Goal: Task Accomplishment & Management: Manage account settings

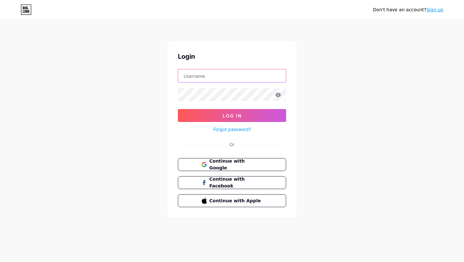
type input "[EMAIL_ADDRESS][DOMAIN_NAME]"
click at [236, 105] on form "[EMAIL_ADDRESS][DOMAIN_NAME] Log In Forgot password?" at bounding box center [232, 101] width 108 height 64
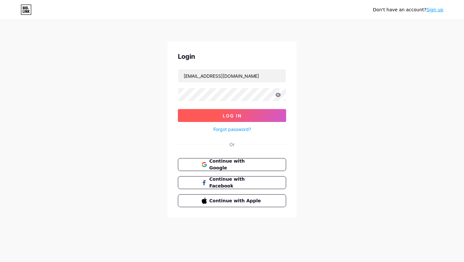
click at [236, 113] on span "Log In" at bounding box center [232, 115] width 19 height 5
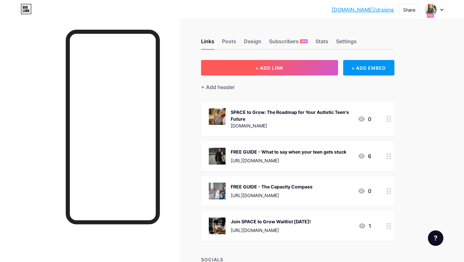
click at [265, 65] on span "+ ADD LINK" at bounding box center [269, 67] width 28 height 5
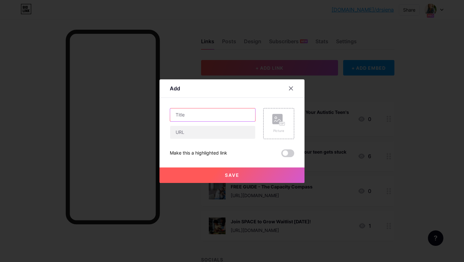
click at [212, 115] on input "text" at bounding box center [212, 114] width 85 height 13
type input "P"
drag, startPoint x: 236, startPoint y: 114, endPoint x: 171, endPoint y: 115, distance: 65.1
click at [171, 115] on input "FREE GUIDE - PDA School" at bounding box center [212, 114] width 85 height 13
type input "FREE PDA SCHOOL GUIDE"
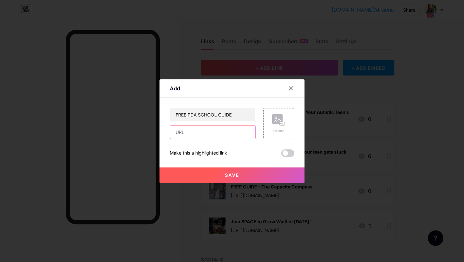
click at [190, 134] on input "text" at bounding box center [212, 132] width 85 height 13
paste input "[URL][DOMAIN_NAME]"
type input "[URL][DOMAIN_NAME]"
click at [275, 129] on div "Picture" at bounding box center [278, 130] width 13 height 5
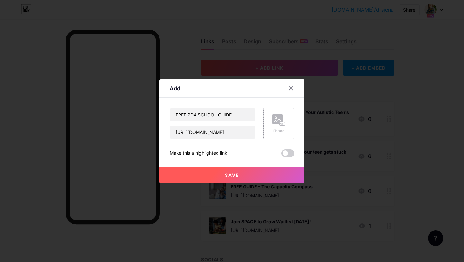
scroll to position [0, 0]
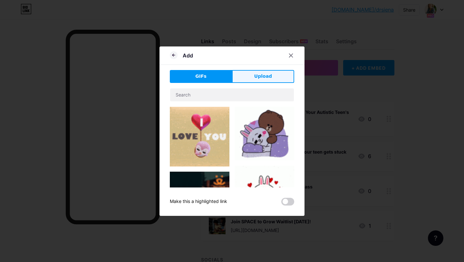
click at [255, 78] on button "Upload" at bounding box center [263, 76] width 62 height 13
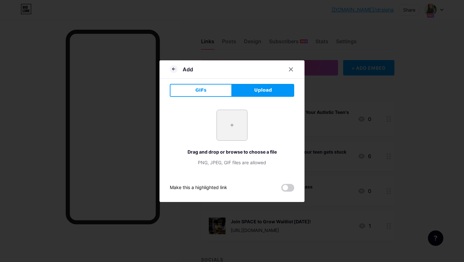
click at [235, 124] on input "file" at bounding box center [232, 125] width 30 height 30
type input "C:\fakepath\AdobeStock_566930618.jpeg"
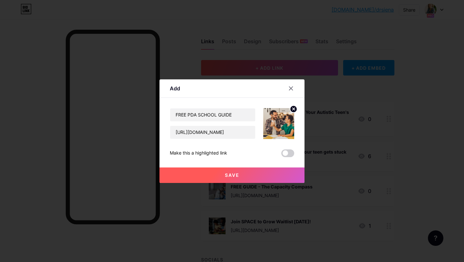
click at [239, 176] on button "Save" at bounding box center [231, 174] width 145 height 15
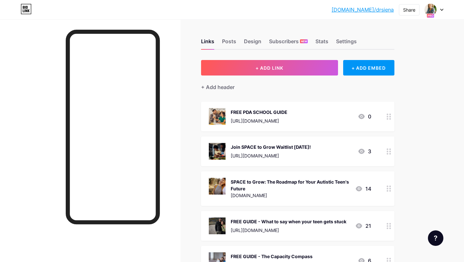
scroll to position [3, 0]
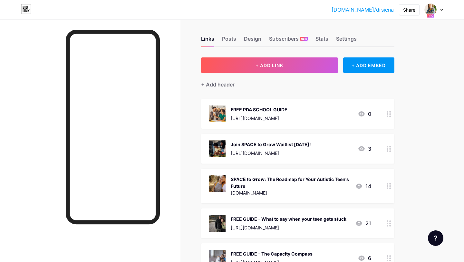
click at [285, 116] on div "[URL][DOMAIN_NAME]" at bounding box center [259, 118] width 57 height 7
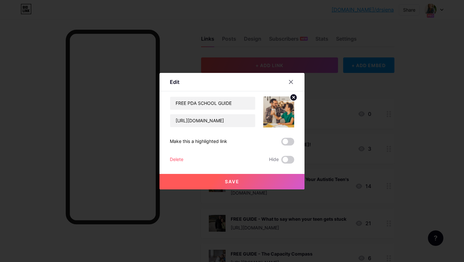
click at [244, 179] on button "Save" at bounding box center [231, 181] width 145 height 15
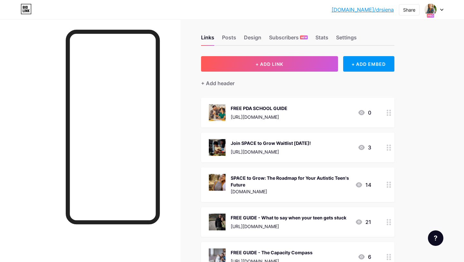
scroll to position [5, 0]
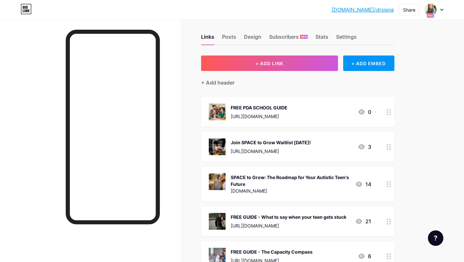
click at [282, 105] on div "FREE PDA SCHOOL GUIDE" at bounding box center [259, 107] width 57 height 7
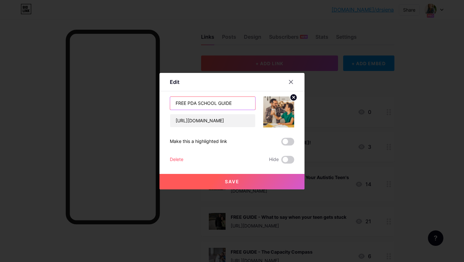
click at [184, 104] on input "FREE PDA SCHOOL GUIDE" at bounding box center [212, 103] width 85 height 13
click at [187, 103] on input "FREE PDA SCHOOL GUIDE" at bounding box center [212, 103] width 85 height 13
drag, startPoint x: 229, startPoint y: 104, endPoint x: 267, endPoint y: 104, distance: 37.4
click at [267, 104] on div "FREE GUIDE - Supporting PDA SCHOOL GUIDE [URL][DOMAIN_NAME]" at bounding box center [232, 111] width 124 height 31
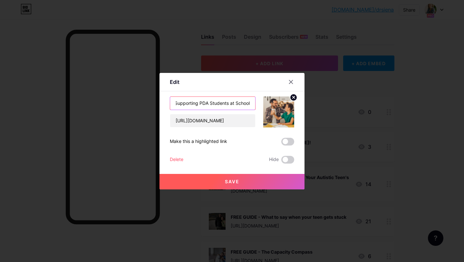
scroll to position [0, 32]
type input "FREE GUIDE - Supporting PDA Students at School"
click at [235, 182] on span "Save" at bounding box center [232, 180] width 14 height 5
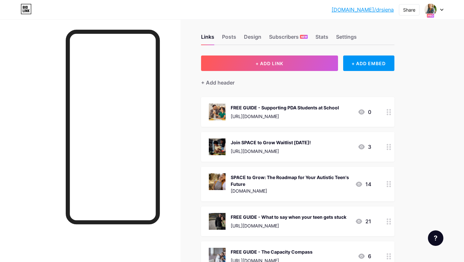
click at [261, 140] on div "Join SPACE to Grow Waitlist [DATE]!" at bounding box center [271, 142] width 80 height 7
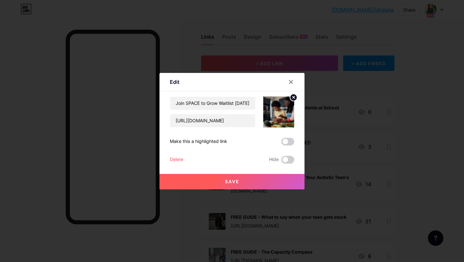
click at [244, 179] on button "Save" at bounding box center [231, 181] width 145 height 15
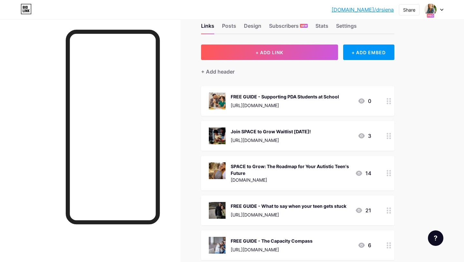
scroll to position [13, 0]
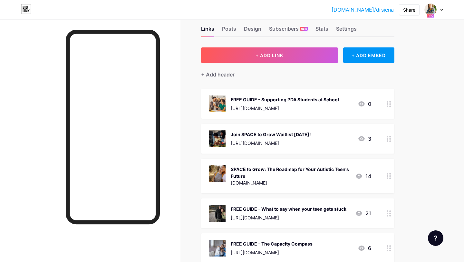
drag, startPoint x: 320, startPoint y: 176, endPoint x: 312, endPoint y: 127, distance: 49.7
click at [312, 127] on span "FREE GUIDE - Supporting PDA Students at School [URL][DOMAIN_NAME] 0 Join SPACE …" at bounding box center [297, 176] width 193 height 174
click at [276, 173] on div "SPACE to Grow: The Roadmap for Your Autistic Teen's Future" at bounding box center [290, 173] width 119 height 14
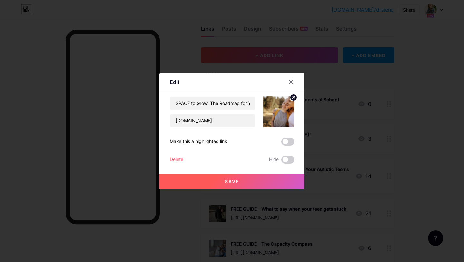
click at [245, 178] on button "Save" at bounding box center [231, 181] width 145 height 15
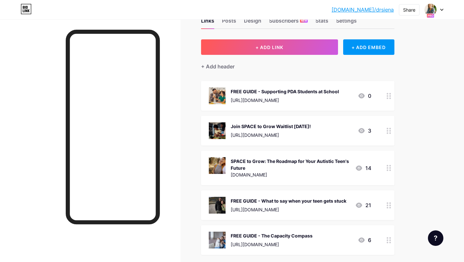
scroll to position [0, 0]
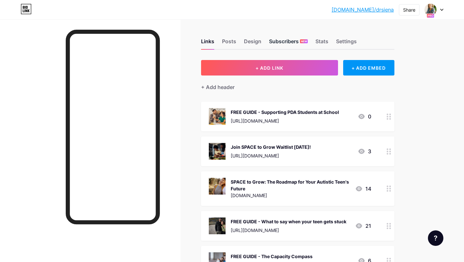
click at [287, 42] on div "Subscribers NEW" at bounding box center [288, 43] width 39 height 12
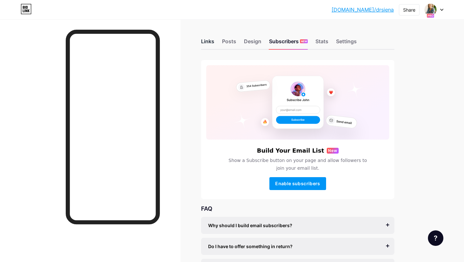
click at [207, 40] on div "Links" at bounding box center [207, 43] width 13 height 12
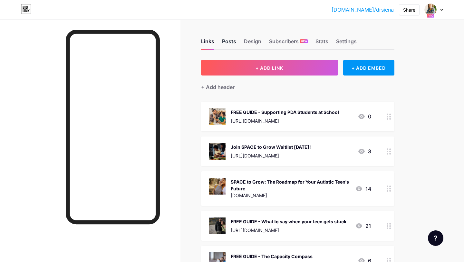
click at [228, 45] on div "Posts" at bounding box center [229, 43] width 14 height 12
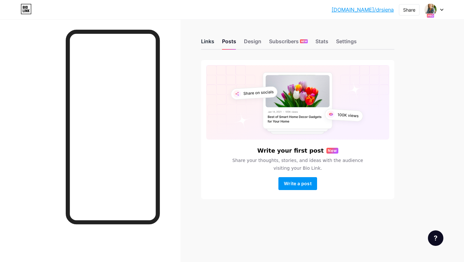
click at [206, 38] on div "Links" at bounding box center [207, 43] width 13 height 12
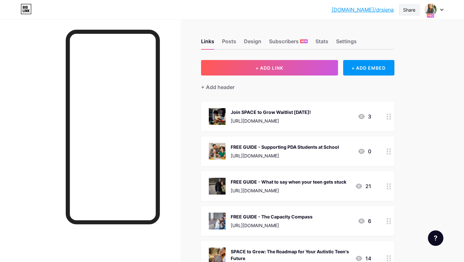
click at [410, 7] on div "Share" at bounding box center [409, 9] width 12 height 7
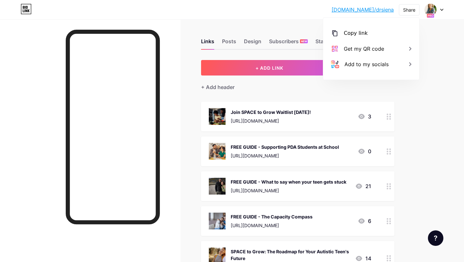
click at [442, 52] on div "[DOMAIN_NAME]/drsien... [DOMAIN_NAME]/drsiena Share Copy link [URL][DOMAIN_NAME…" at bounding box center [232, 204] width 464 height 408
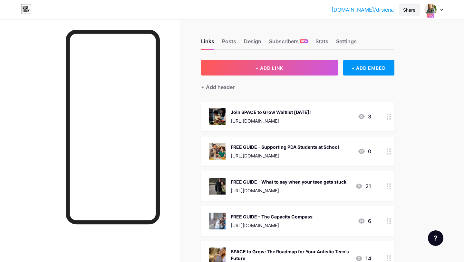
click at [408, 7] on div "Share" at bounding box center [409, 9] width 12 height 7
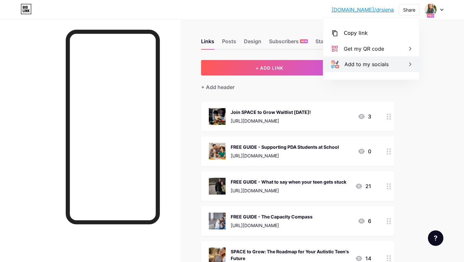
click at [411, 63] on icon at bounding box center [410, 64] width 8 height 8
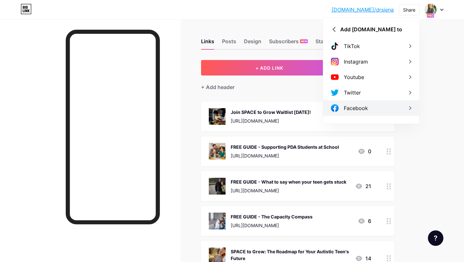
click at [406, 106] on icon at bounding box center [410, 108] width 8 height 8
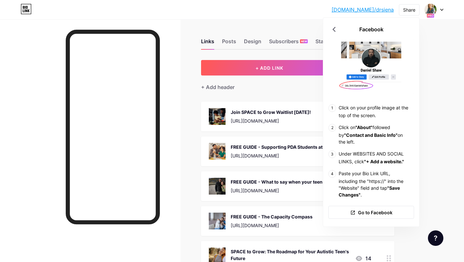
click at [444, 155] on div "[DOMAIN_NAME]/drsien... [DOMAIN_NAME]/drsiena Share Facebook Click on your prof…" at bounding box center [232, 204] width 464 height 408
